Goal: Task Accomplishment & Management: Manage account settings

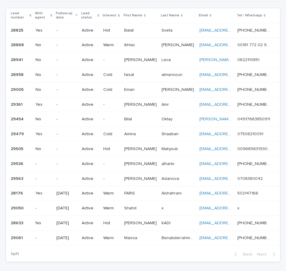
scroll to position [48, 0]
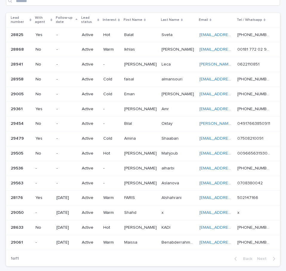
click at [31, 16] on div "Lead number" at bounding box center [21, 20] width 21 height 11
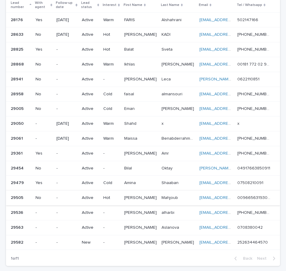
scroll to position [93, 0]
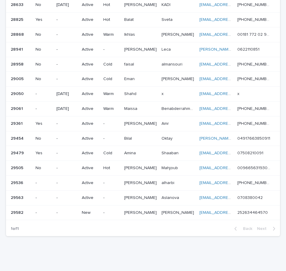
click at [147, 214] on p "[PERSON_NAME]" at bounding box center [141, 212] width 34 height 6
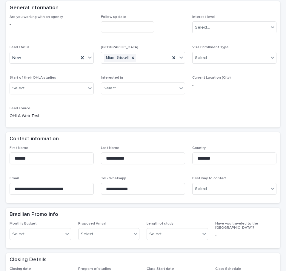
scroll to position [60, 0]
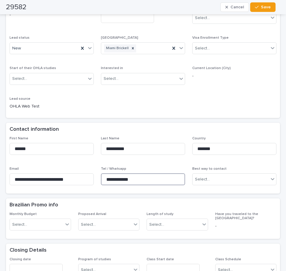
drag, startPoint x: 163, startPoint y: 182, endPoint x: 84, endPoint y: 164, distance: 81.2
click at [84, 164] on div "**********" at bounding box center [143, 164] width 267 height 54
click at [154, 106] on div "Are you working with an agency - Follow up date Interest level Select... Lead s…" at bounding box center [143, 59] width 267 height 109
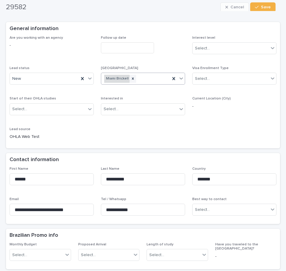
scroll to position [0, 0]
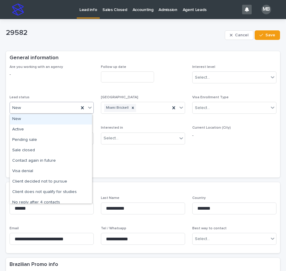
click at [88, 109] on icon at bounding box center [90, 108] width 4 height 2
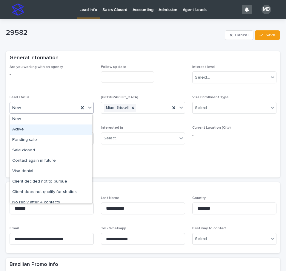
click at [71, 132] on div "Active" at bounding box center [51, 130] width 82 height 10
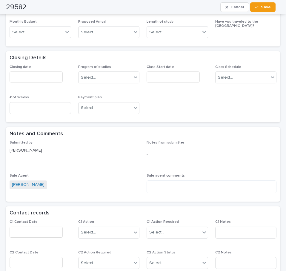
scroll to position [298, 0]
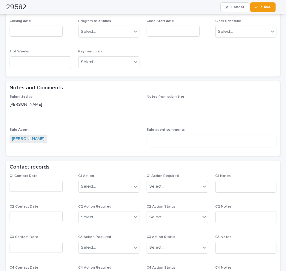
click at [44, 184] on input "text" at bounding box center [36, 186] width 53 height 11
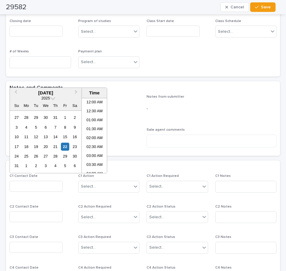
scroll to position [128, 0]
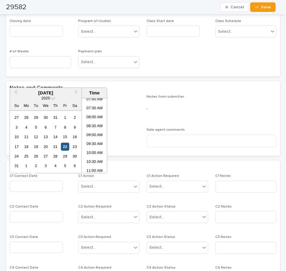
click at [66, 145] on div "22" at bounding box center [65, 147] width 8 height 8
click at [93, 146] on li "09:30 AM" at bounding box center [94, 144] width 25 height 9
type input "**********"
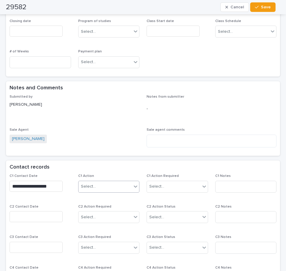
click at [118, 185] on div "Select..." at bounding box center [104, 187] width 53 height 10
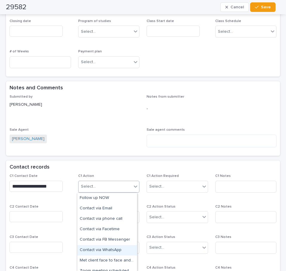
click at [117, 252] on div "Contact via WhatsApp" at bounding box center [107, 250] width 60 height 10
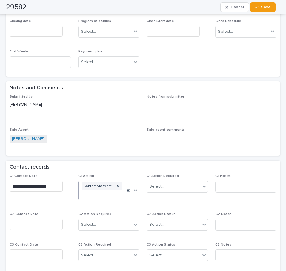
scroll to position [302, 0]
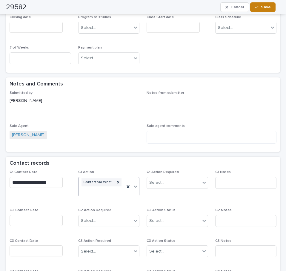
click at [268, 6] on span "Save" at bounding box center [266, 7] width 10 height 4
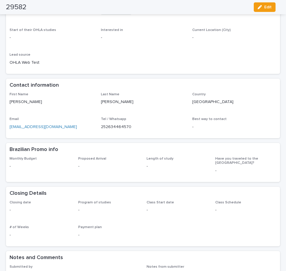
scroll to position [81, 0]
